Goal: Ask a question: Seek information or help from site administrators or community

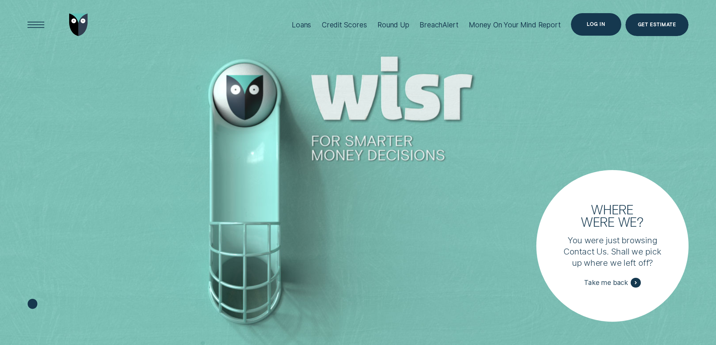
click at [598, 30] on div "Log in" at bounding box center [596, 24] width 50 height 23
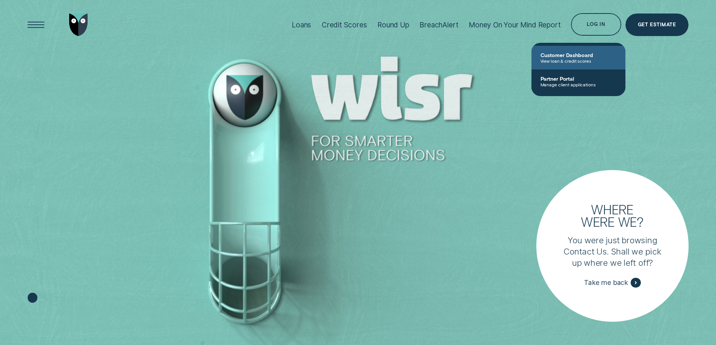
click at [576, 58] on span "View loan & credit scores" at bounding box center [578, 60] width 76 height 5
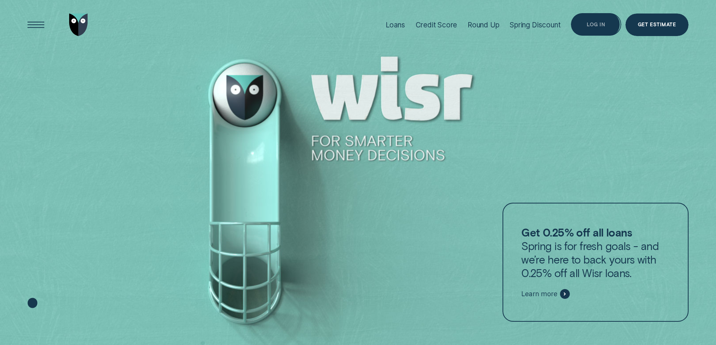
click at [593, 23] on div "Log in" at bounding box center [596, 25] width 18 height 5
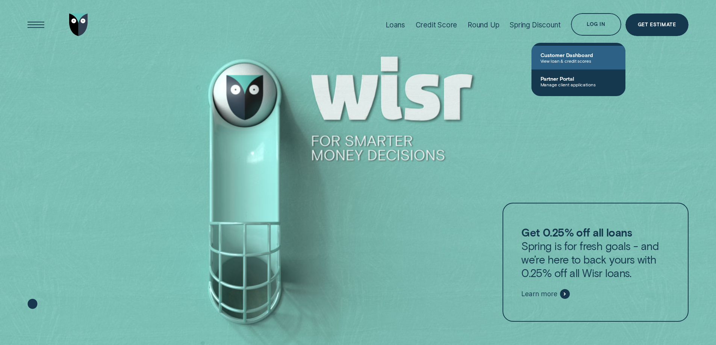
click at [576, 61] on span "View loan & credit scores" at bounding box center [578, 60] width 76 height 5
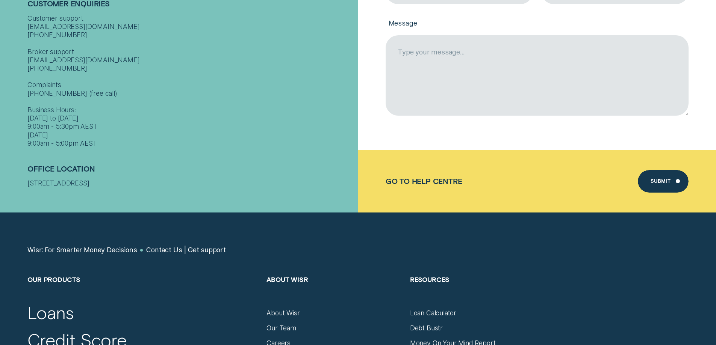
scroll to position [188, 0]
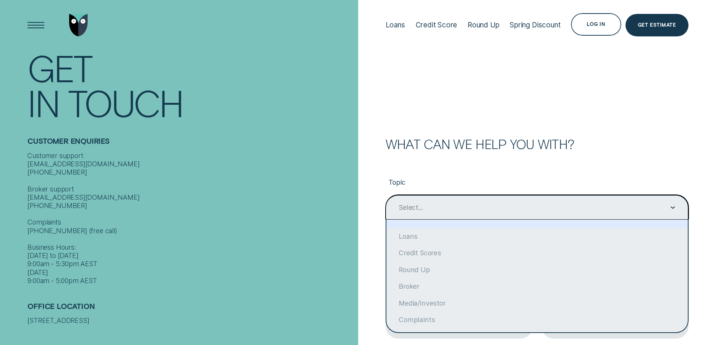
click at [478, 211] on div "Select..." at bounding box center [536, 207] width 277 height 9
click at [432, 131] on form "What can we help you with? Topic option focused, 1 of 10. 10 results available.…" at bounding box center [537, 274] width 358 height 548
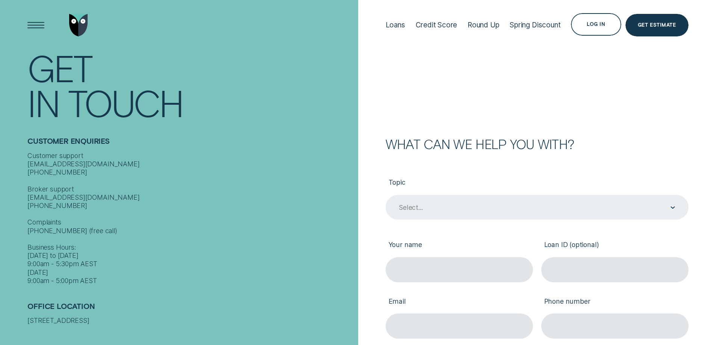
click at [427, 211] on div "Select..." at bounding box center [536, 207] width 277 height 9
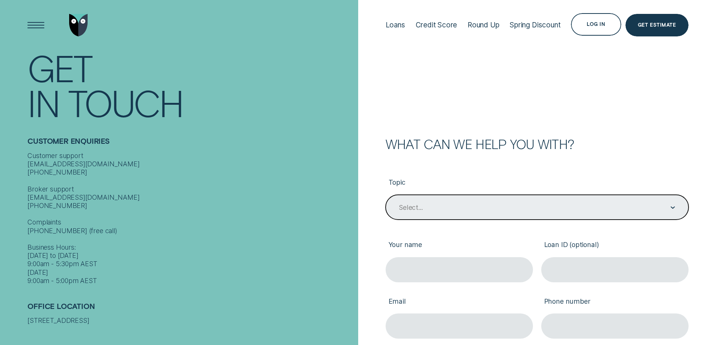
click at [422, 206] on div "Select..." at bounding box center [411, 208] width 24 height 8
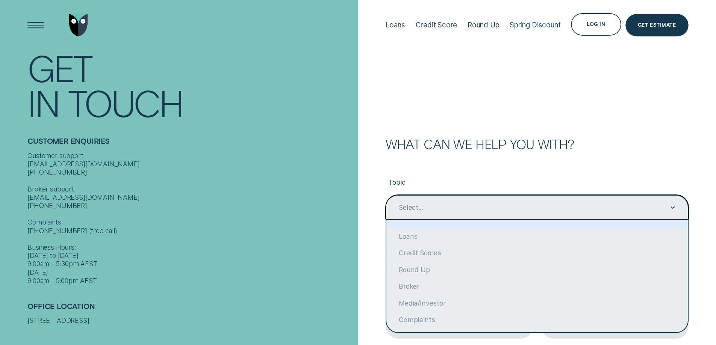
click at [422, 206] on div "Select..." at bounding box center [411, 208] width 24 height 8
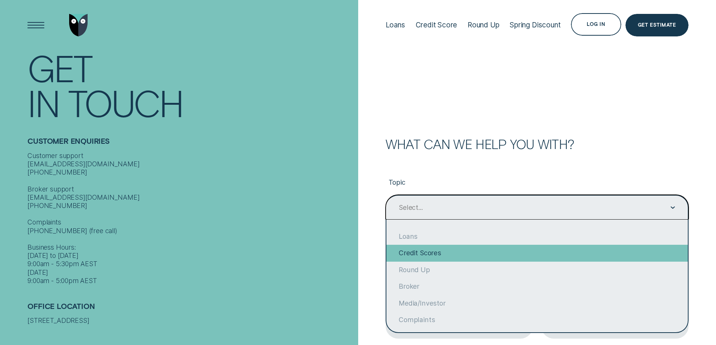
click at [449, 257] on div "Credit Scores" at bounding box center [536, 253] width 301 height 17
type input "Credit Scores"
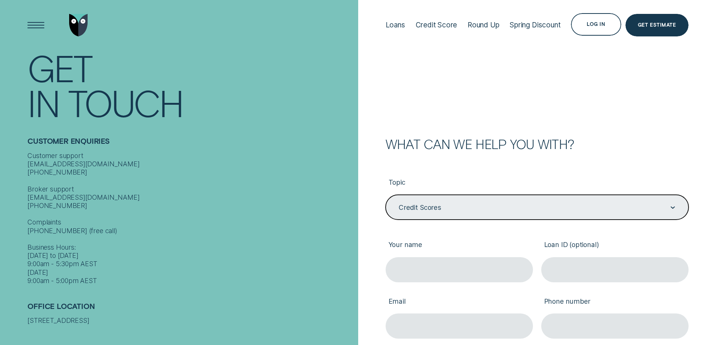
click at [378, 226] on div "What can we help you with? Topic option Credit Scores, selected. Select is focu…" at bounding box center [525, 311] width 326 height 347
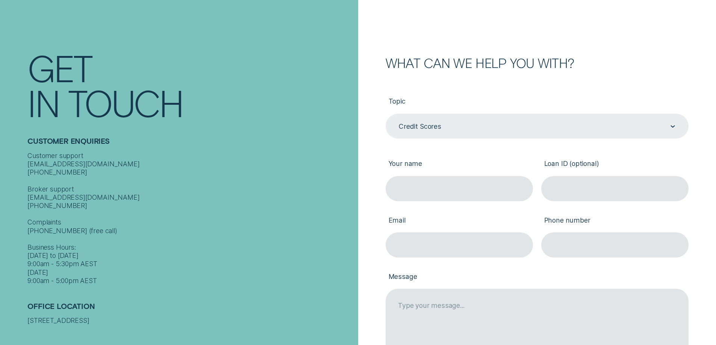
scroll to position [75, 0]
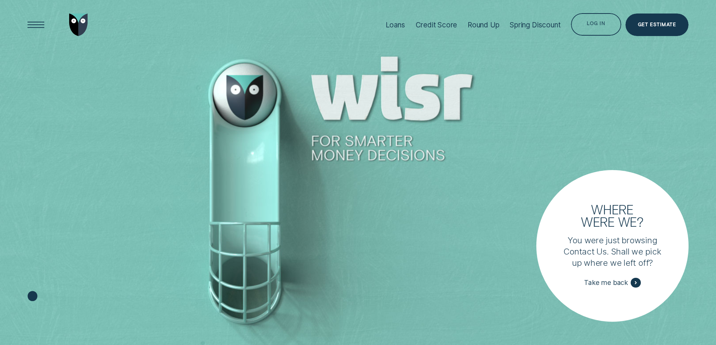
click at [602, 29] on div "Log in" at bounding box center [596, 24] width 50 height 23
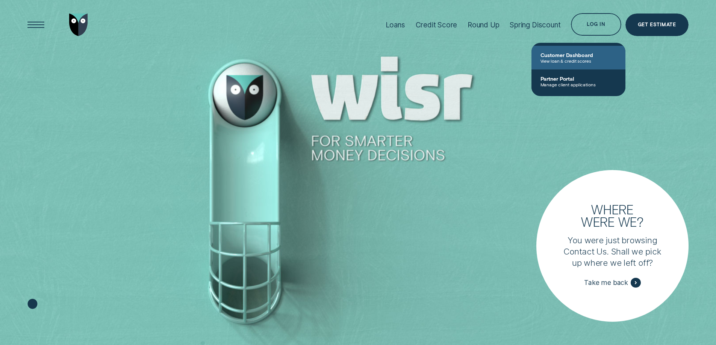
click at [585, 57] on span "Customer Dashboard" at bounding box center [578, 55] width 76 height 6
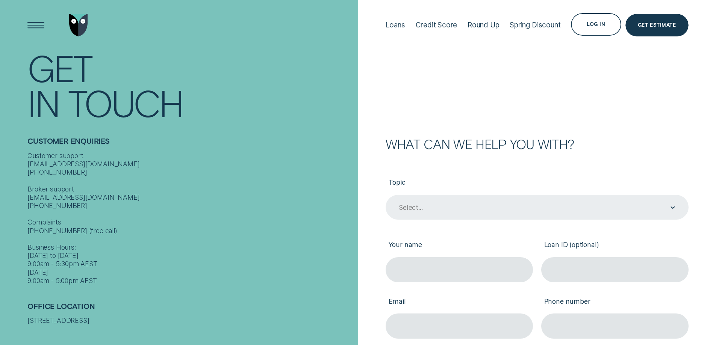
click at [458, 207] on div "Select..." at bounding box center [536, 207] width 277 height 9
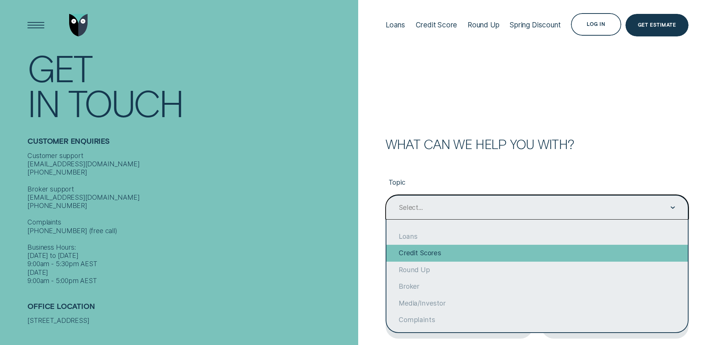
click at [444, 257] on div "Credit Scores" at bounding box center [536, 253] width 301 height 17
type input "Credit Scores"
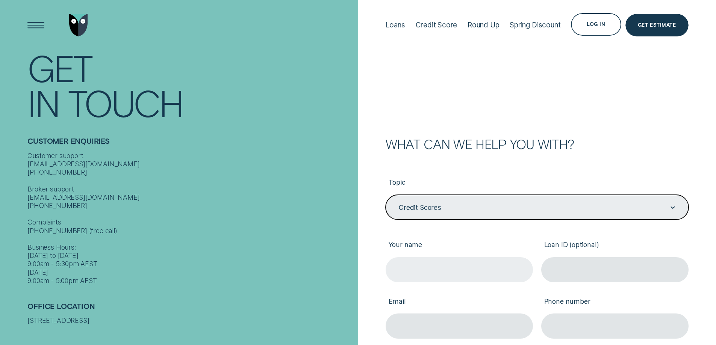
click at [425, 266] on input "Your name" at bounding box center [459, 269] width 147 height 25
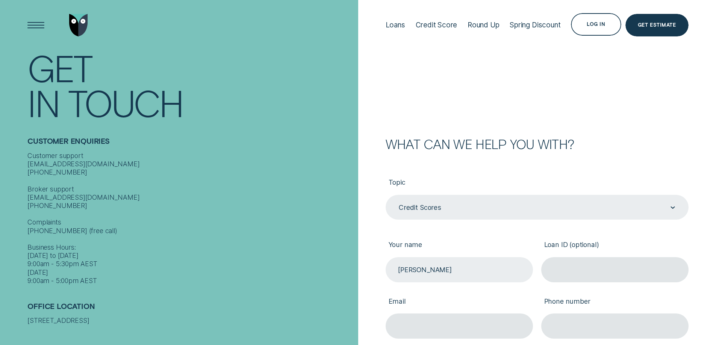
type input "[PERSON_NAME]"
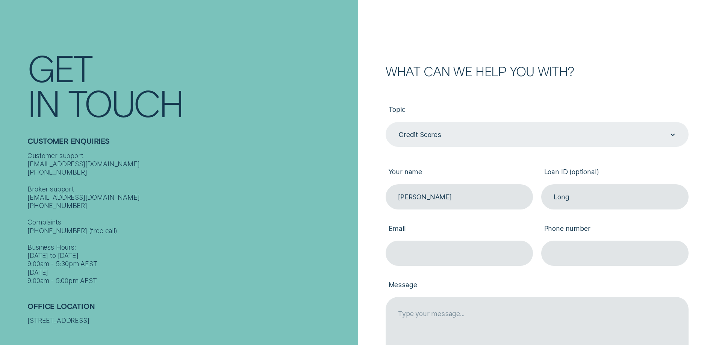
scroll to position [113, 0]
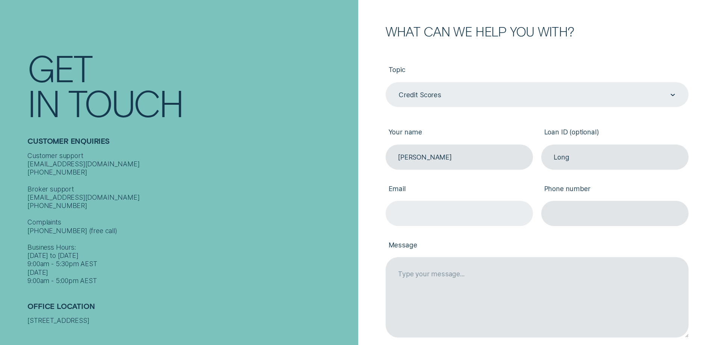
type input "Long"
click at [421, 217] on input "Email" at bounding box center [459, 213] width 147 height 25
type input "[PERSON_NAME][EMAIL_ADDRESS][DOMAIN_NAME]"
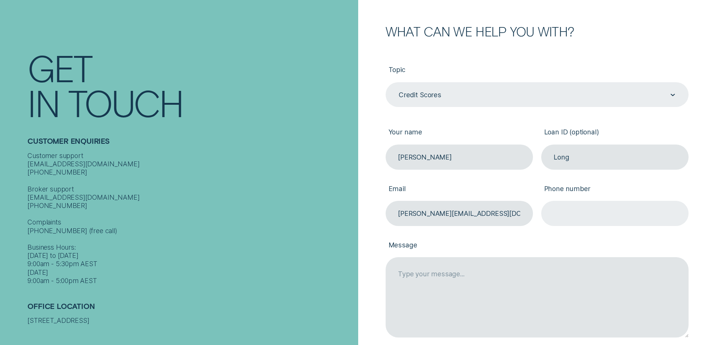
click at [563, 213] on input "Phone number" at bounding box center [614, 213] width 147 height 25
click at [561, 221] on input "Phone number" at bounding box center [614, 213] width 147 height 25
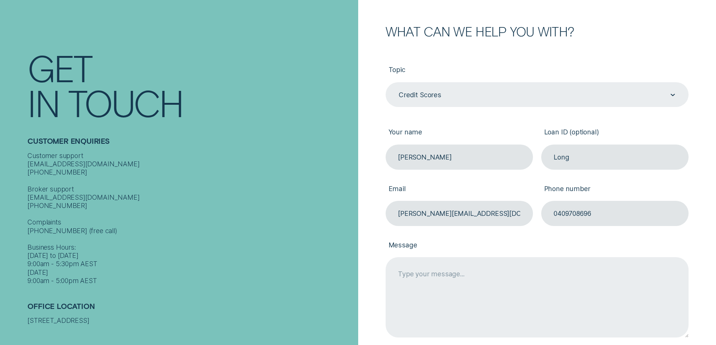
type input "0409708696"
click at [405, 272] on textarea "Message" at bounding box center [537, 297] width 303 height 80
click at [404, 276] on textarea "Message" at bounding box center [537, 297] width 303 height 80
click at [488, 277] on textarea "Unable to verify mobile phonenumber as it is being used on another account." at bounding box center [537, 297] width 303 height 80
click at [644, 272] on textarea "Unable to verify mobile phone number as it is being used on another account." at bounding box center [537, 297] width 303 height 80
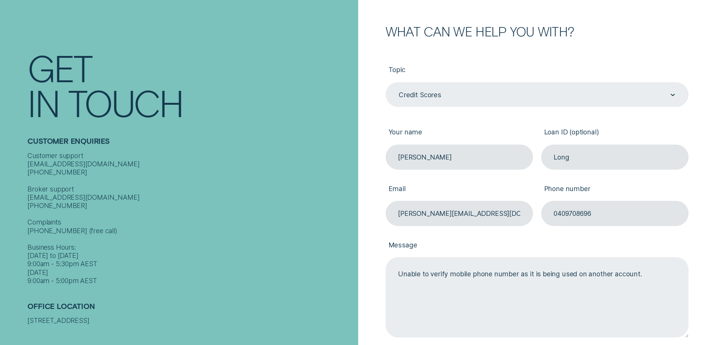
click at [640, 273] on textarea "Unable to verify mobile phone number as it is being used on another account." at bounding box center [537, 297] width 303 height 80
click at [436, 295] on textarea "Unable to verify mobile phone number as it is being used on another account of …" at bounding box center [537, 297] width 303 height 80
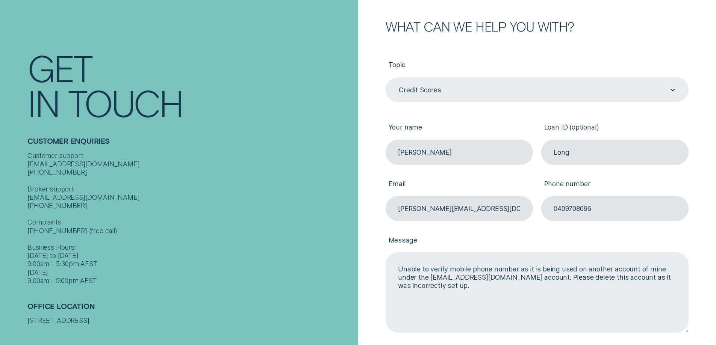
scroll to position [263, 0]
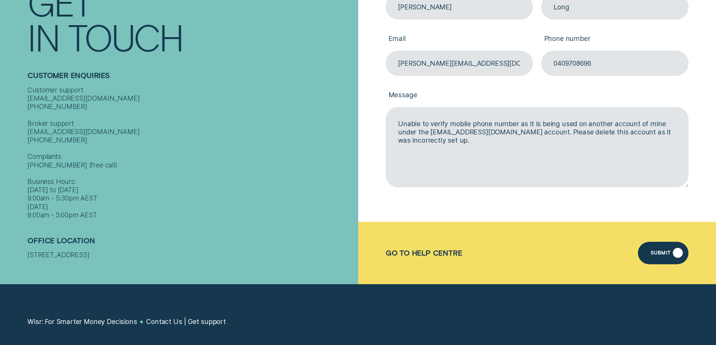
type textarea "Unable to verify mobile phone number as it is being used on another account of …"
click at [661, 254] on div "Submit" at bounding box center [660, 254] width 20 height 5
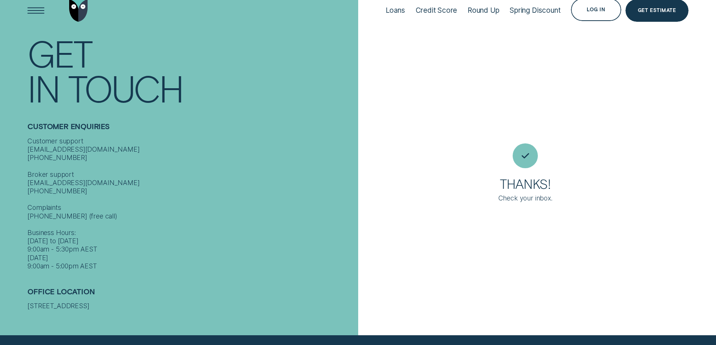
scroll to position [7, 0]
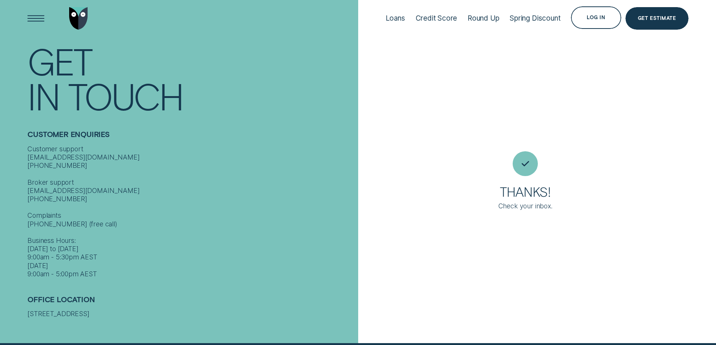
click at [457, 71] on div "Thanks! Check your inbox." at bounding box center [537, 168] width 358 height 350
